Goal: Book appointment/travel/reservation

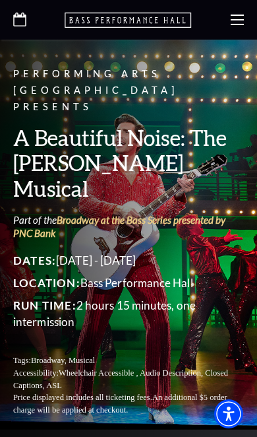
click at [243, 24] on use at bounding box center [237, 20] width 13 height 11
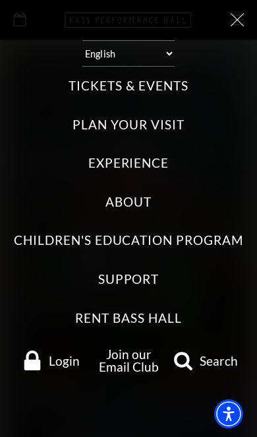
click at [161, 83] on label "Tickets & Events" at bounding box center [129, 86] width 120 height 18
click at [0, 0] on Events "Tickets & Events" at bounding box center [0, 0] width 0 height 0
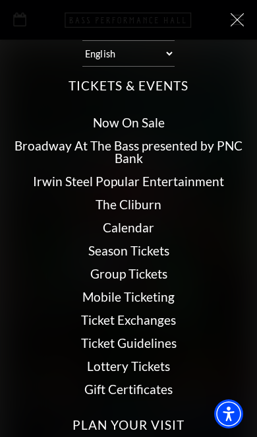
click at [237, 19] on use at bounding box center [237, 19] width 13 height 13
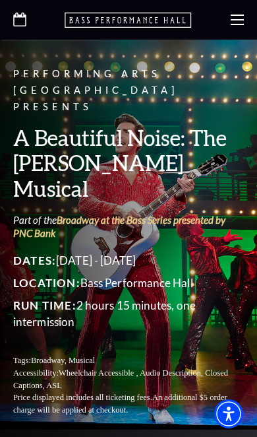
click at [232, 15] on use at bounding box center [237, 20] width 13 height 11
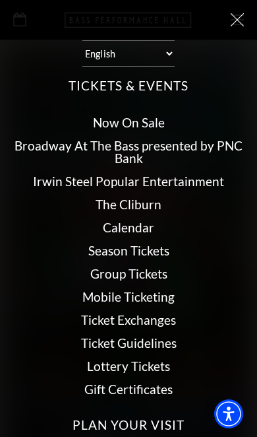
click at [140, 142] on link "Broadway At The Bass presented by PNC Bank" at bounding box center [129, 152] width 228 height 28
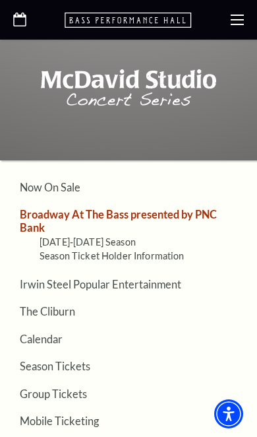
scroll to position [1936, 0]
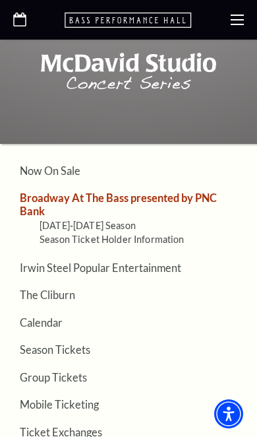
click at [42, 316] on link "Calendar" at bounding box center [41, 322] width 43 height 13
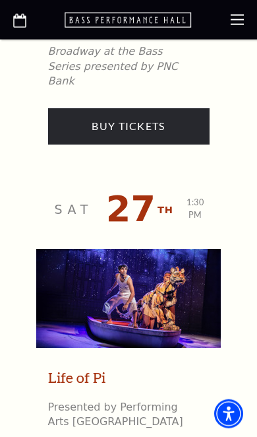
scroll to position [4692, 0]
